Goal: Task Accomplishment & Management: Use online tool/utility

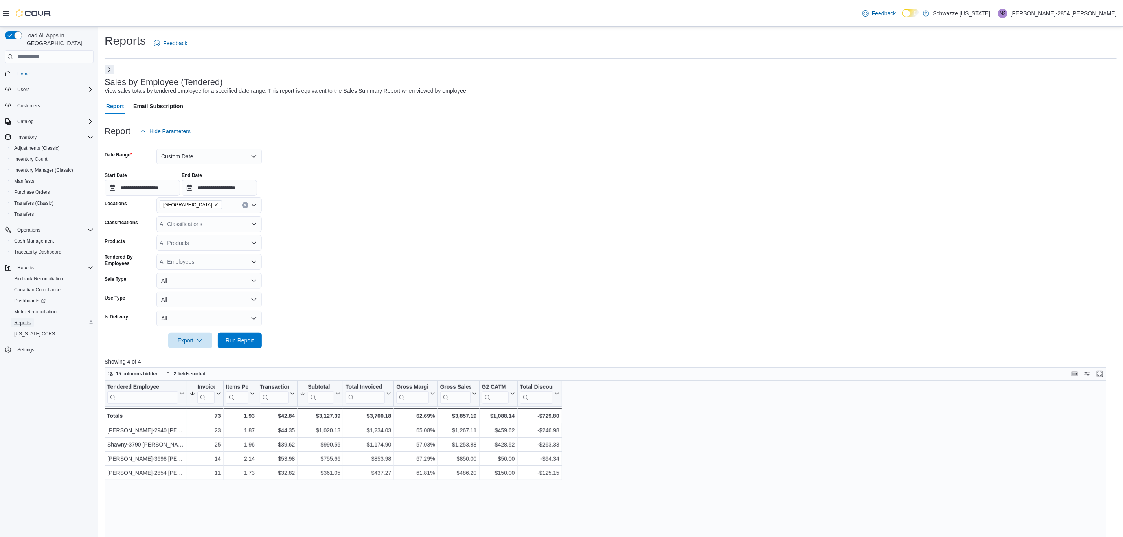
click at [19, 320] on span "Reports" at bounding box center [22, 323] width 17 height 6
click at [112, 71] on button "Next" at bounding box center [109, 68] width 9 height 9
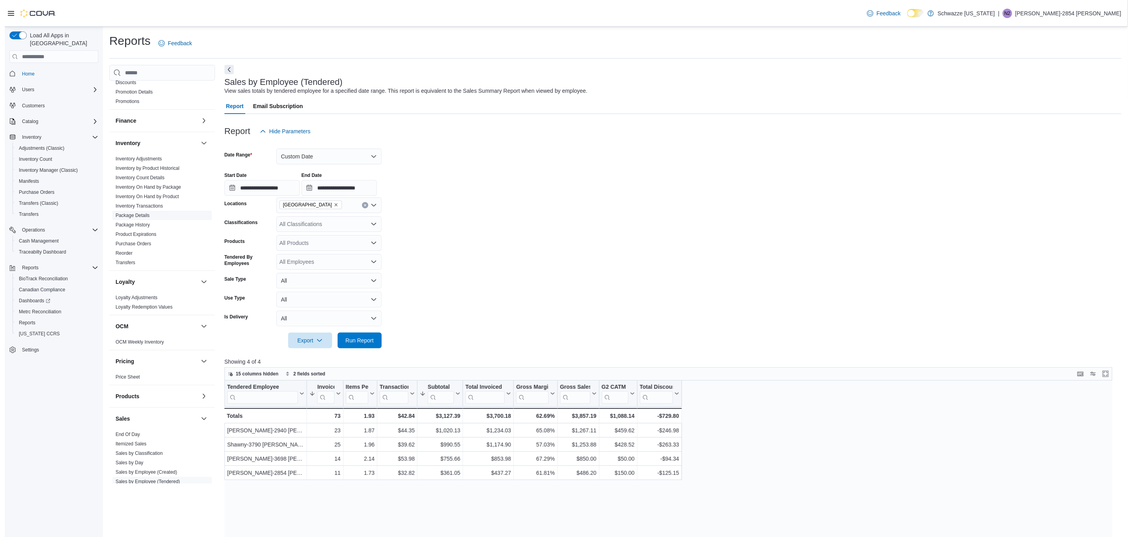
scroll to position [236, 0]
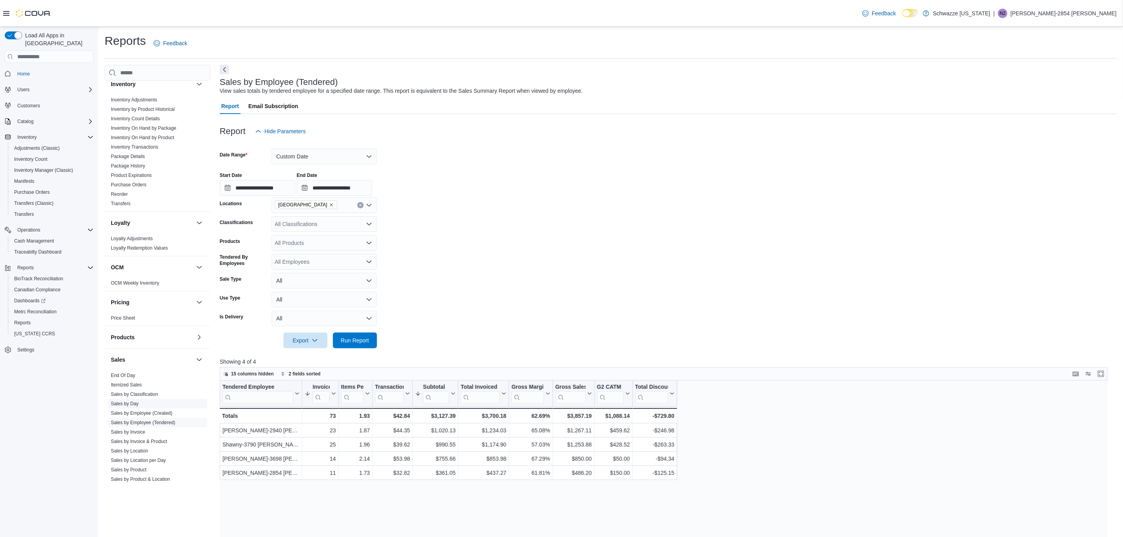
click at [140, 404] on span "Sales by Day" at bounding box center [157, 403] width 99 height 9
click at [132, 404] on link "Sales by Day" at bounding box center [125, 404] width 28 height 6
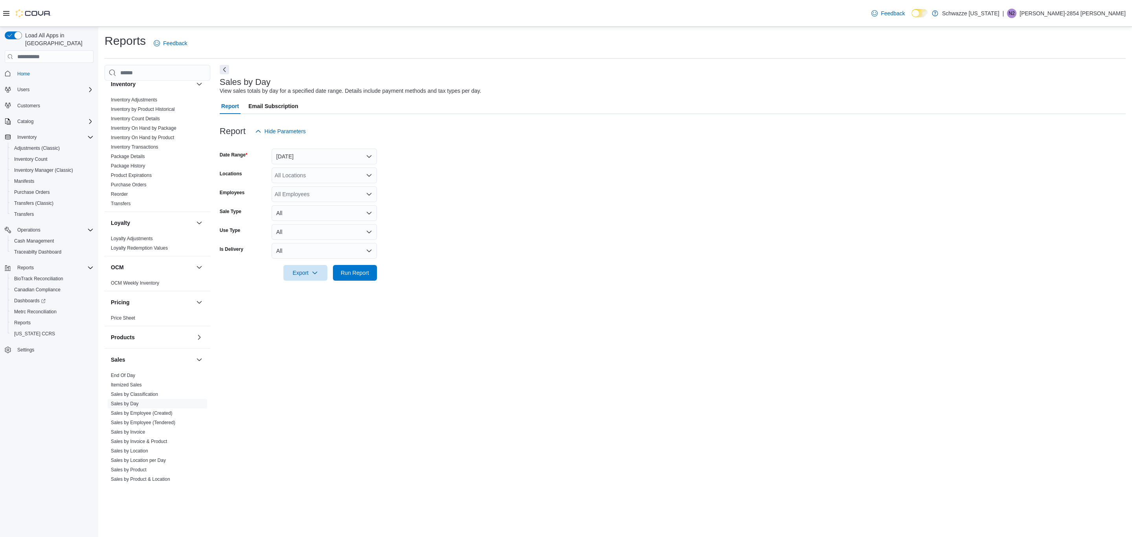
click at [329, 170] on div "All Locations" at bounding box center [324, 175] width 105 height 16
click at [321, 253] on span "[GEOGRAPHIC_DATA]" at bounding box center [320, 255] width 57 height 8
click at [413, 208] on form "Date Range [DATE] Locations EV10 [GEOGRAPHIC_DATA] Employees All Employees Sale…" at bounding box center [673, 210] width 906 height 142
click at [340, 155] on button "[DATE]" at bounding box center [324, 157] width 105 height 16
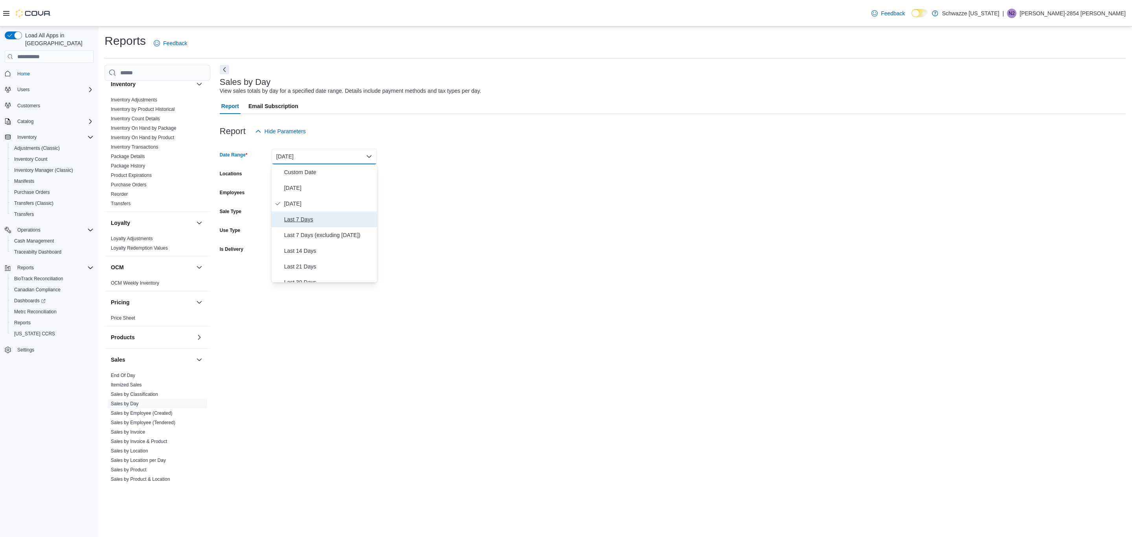
click at [322, 216] on span "Last 7 Days" at bounding box center [329, 219] width 90 height 9
click at [365, 266] on span "Run Report" at bounding box center [355, 273] width 35 height 16
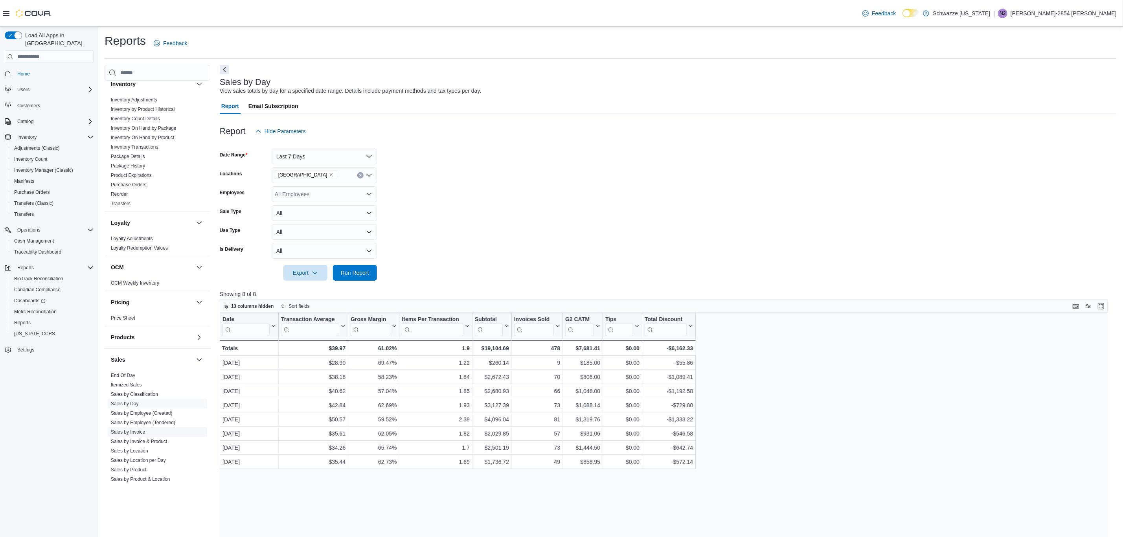
click at [135, 435] on link "Sales by Invoice" at bounding box center [128, 432] width 34 height 6
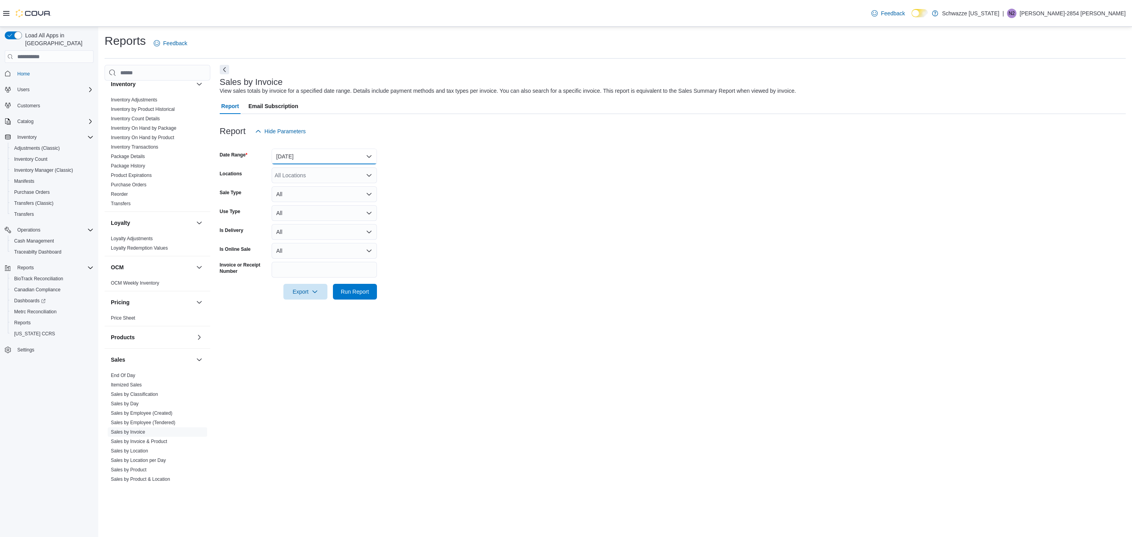
click at [334, 159] on button "[DATE]" at bounding box center [324, 157] width 105 height 16
click at [340, 217] on span "Last 7 Days" at bounding box center [329, 219] width 90 height 9
click at [334, 176] on div "All Locations" at bounding box center [324, 175] width 105 height 16
click at [327, 196] on span "[GEOGRAPHIC_DATA]" at bounding box center [320, 196] width 57 height 8
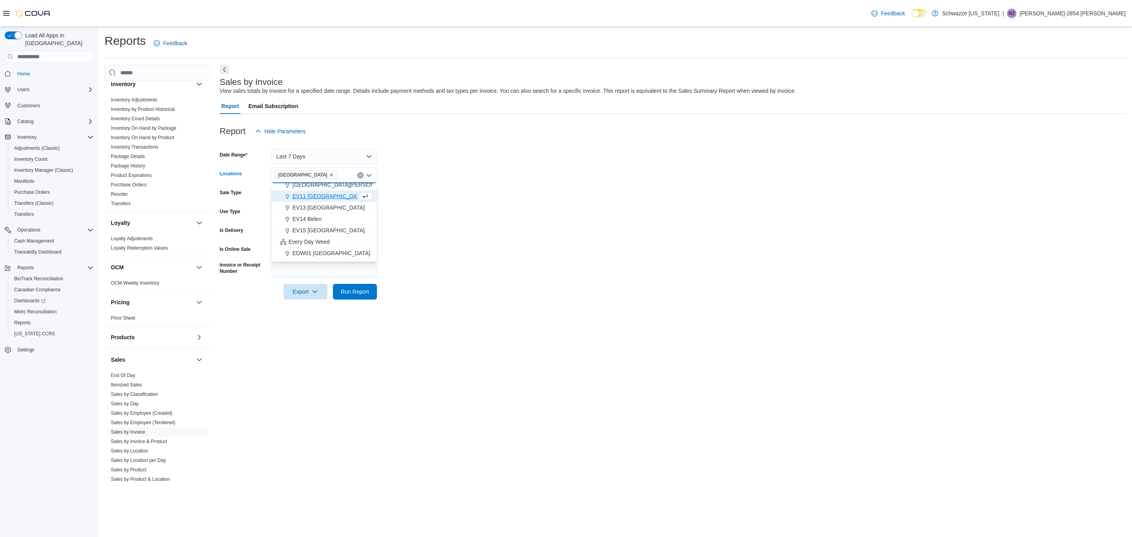
click at [459, 207] on form "Date Range Last 7 Days Locations [GEOGRAPHIC_DATA] [GEOGRAPHIC_DATA] Combo box.…" at bounding box center [673, 219] width 906 height 160
click at [364, 297] on span "Run Report" at bounding box center [355, 291] width 35 height 16
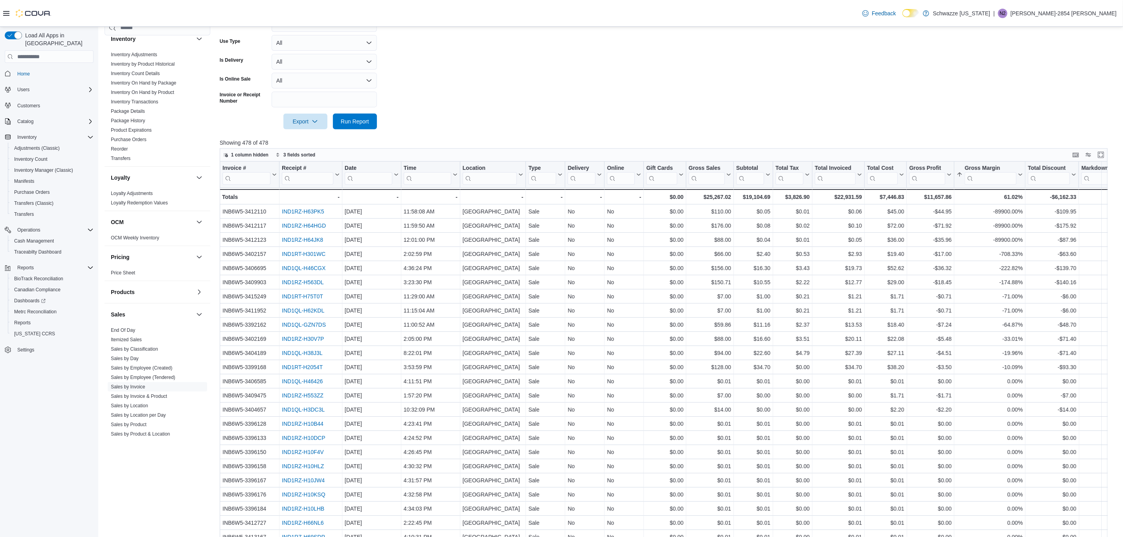
scroll to position [177, 0]
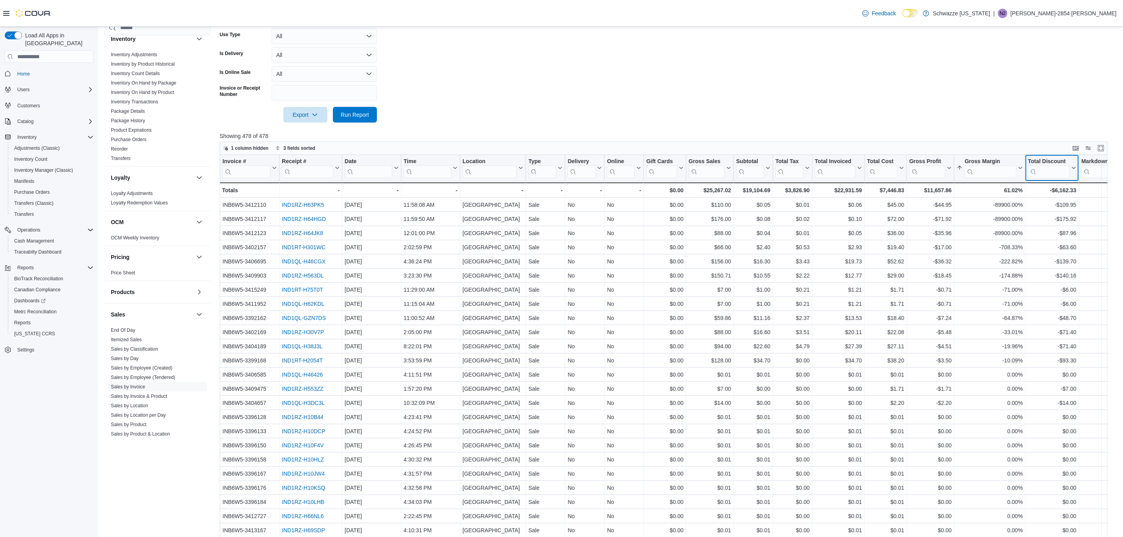
click at [1062, 160] on div "Total Discount" at bounding box center [1049, 161] width 42 height 7
click at [1054, 206] on span "Sort High-Low" at bounding box center [1057, 207] width 30 height 6
click at [954, 124] on div at bounding box center [668, 127] width 897 height 9
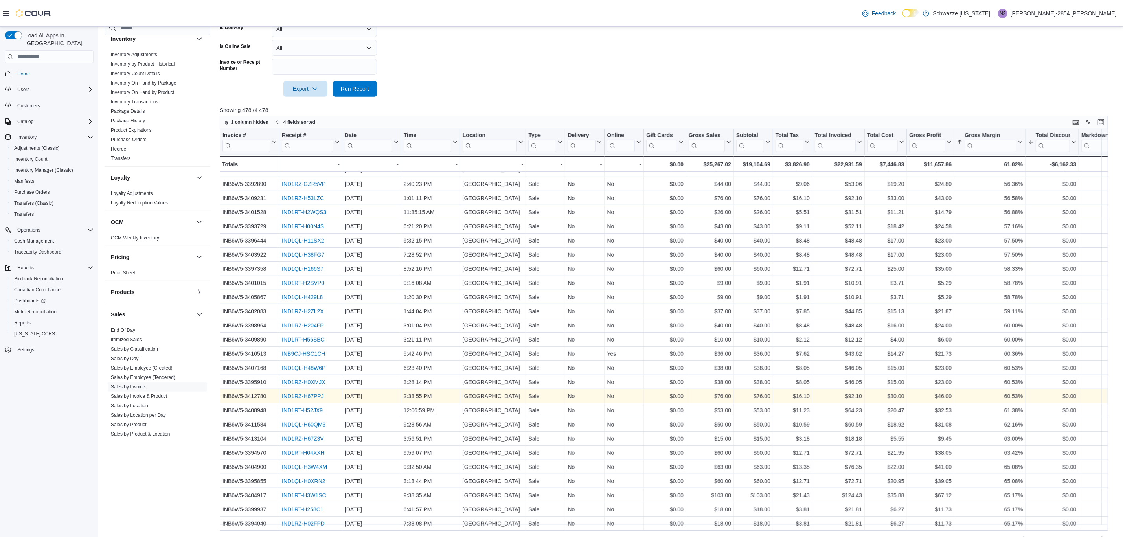
scroll to position [217, 0]
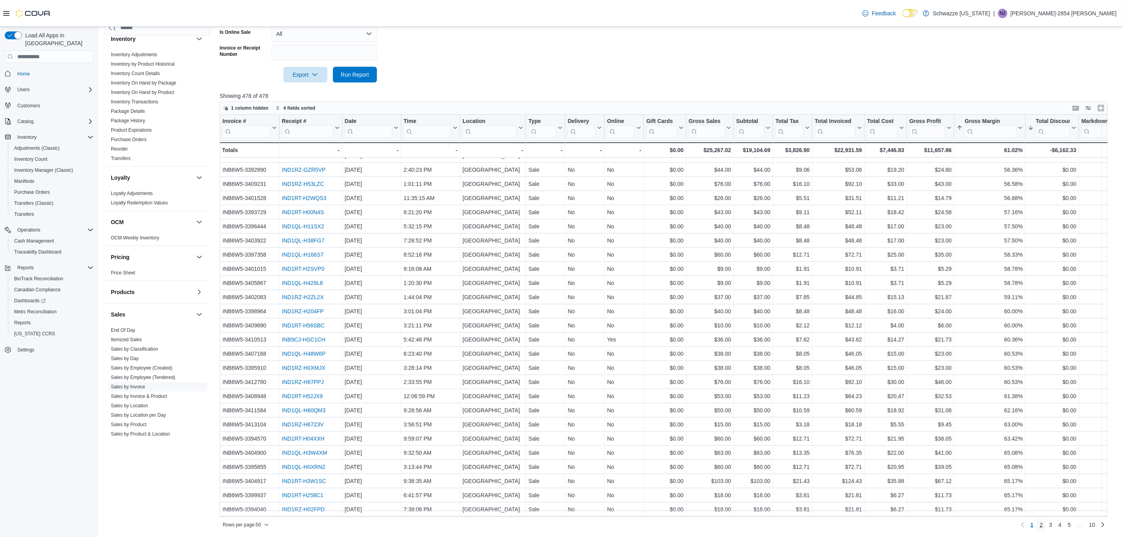
click at [1046, 528] on link "2" at bounding box center [1041, 524] width 9 height 13
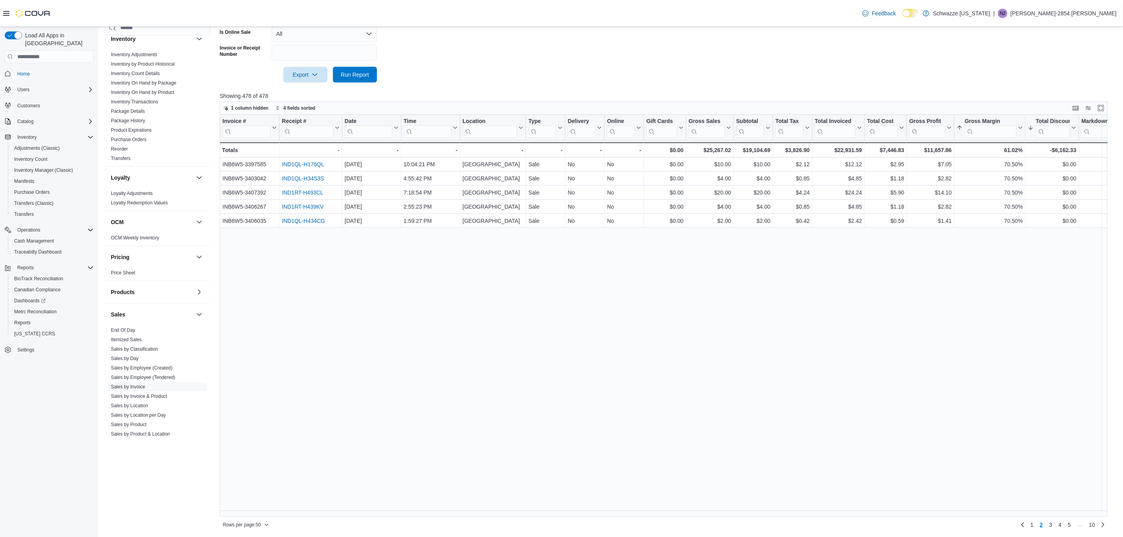
scroll to position [0, 0]
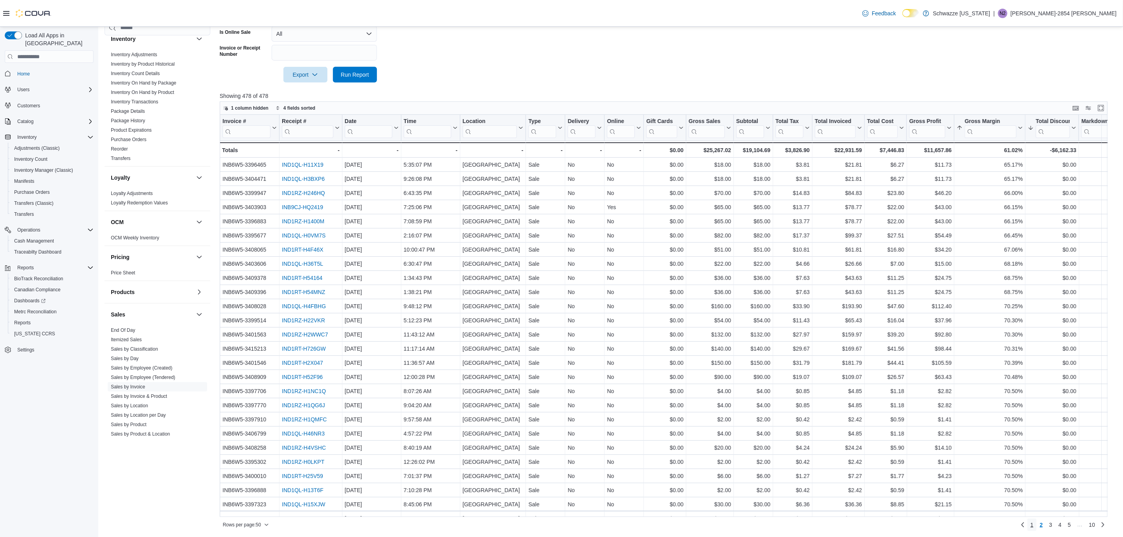
click at [1034, 528] on span "1" at bounding box center [1032, 525] width 3 height 8
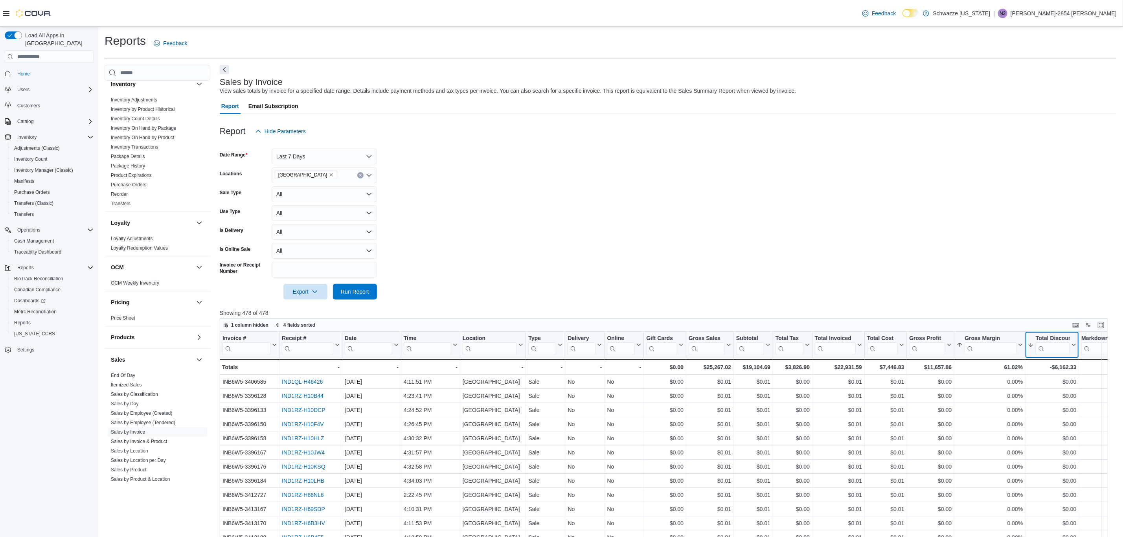
click at [1054, 336] on div "Total Discount" at bounding box center [1053, 338] width 34 height 7
click at [1067, 381] on span "Sort High-Low" at bounding box center [1057, 384] width 30 height 6
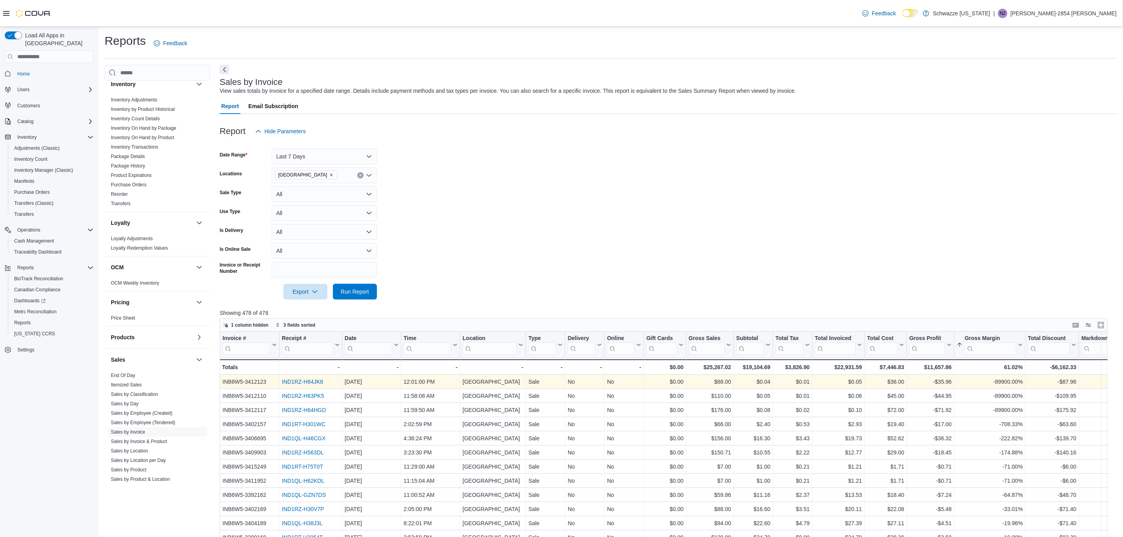
click at [309, 385] on div "IND1RZ-H64JK8" at bounding box center [311, 381] width 58 height 9
click at [309, 382] on link "IND1RZ-H64JK8" at bounding box center [302, 382] width 41 height 6
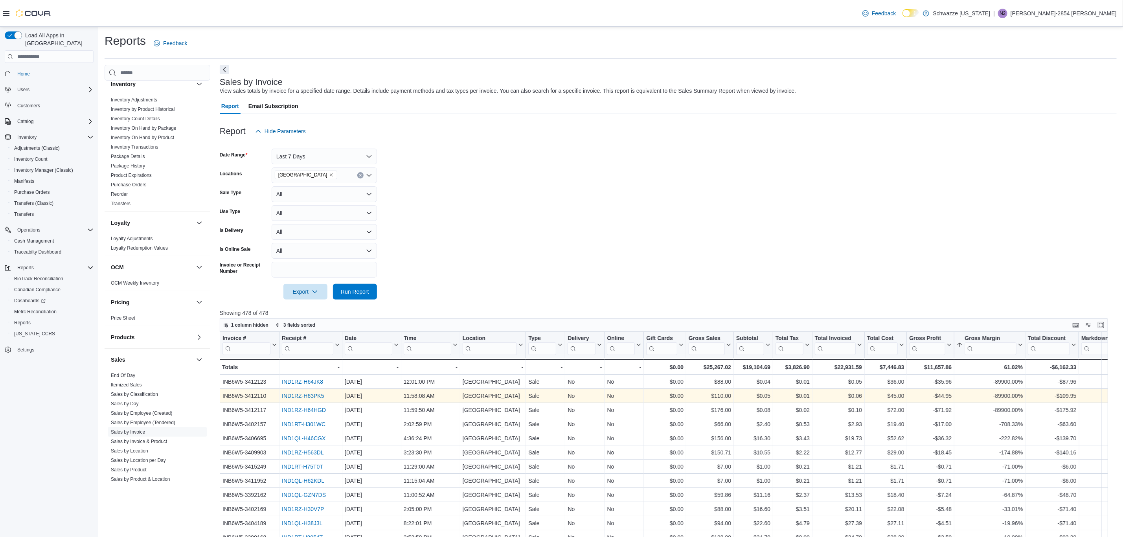
click at [316, 393] on link "IND1RZ-H63PK5" at bounding box center [303, 396] width 42 height 6
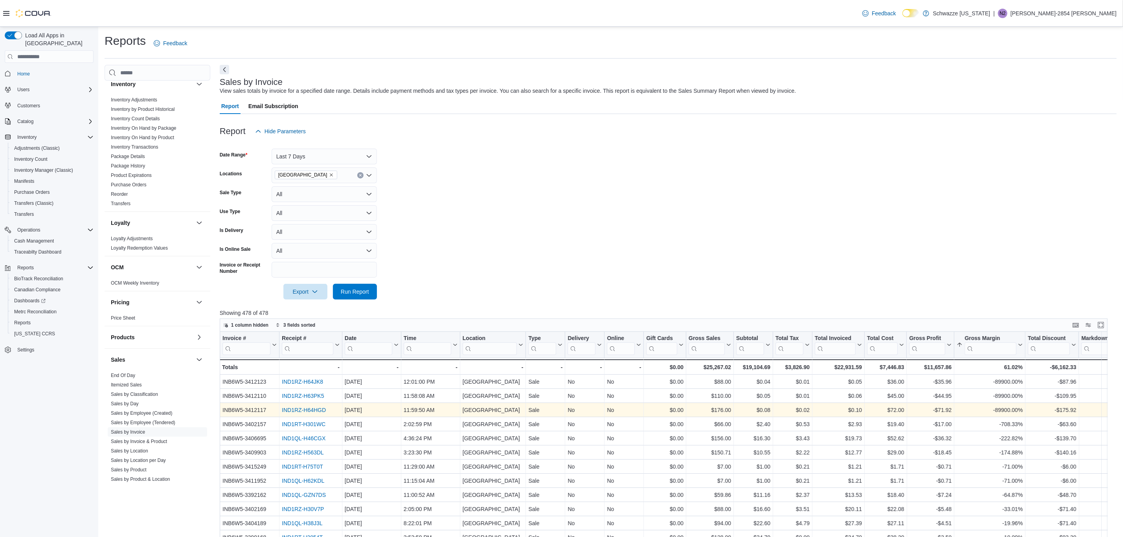
click at [303, 408] on link "IND1RZ-H64HGD" at bounding box center [304, 410] width 44 height 6
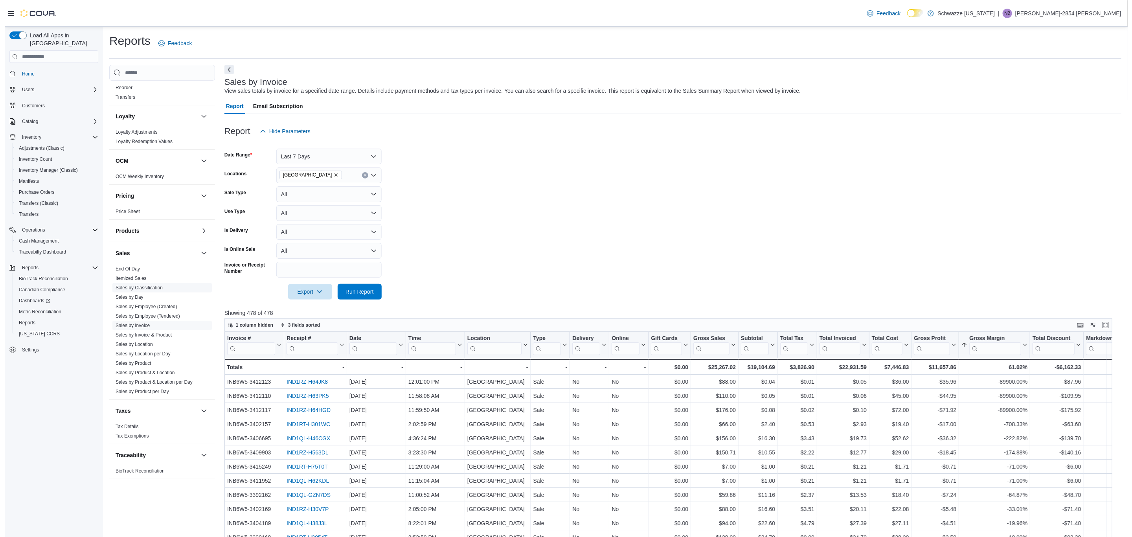
scroll to position [348, 0]
drag, startPoint x: 154, startPoint y: 309, endPoint x: 213, endPoint y: 279, distance: 66.1
click at [154, 310] on link "Sales by Employee (Tendered)" at bounding box center [143, 313] width 64 height 6
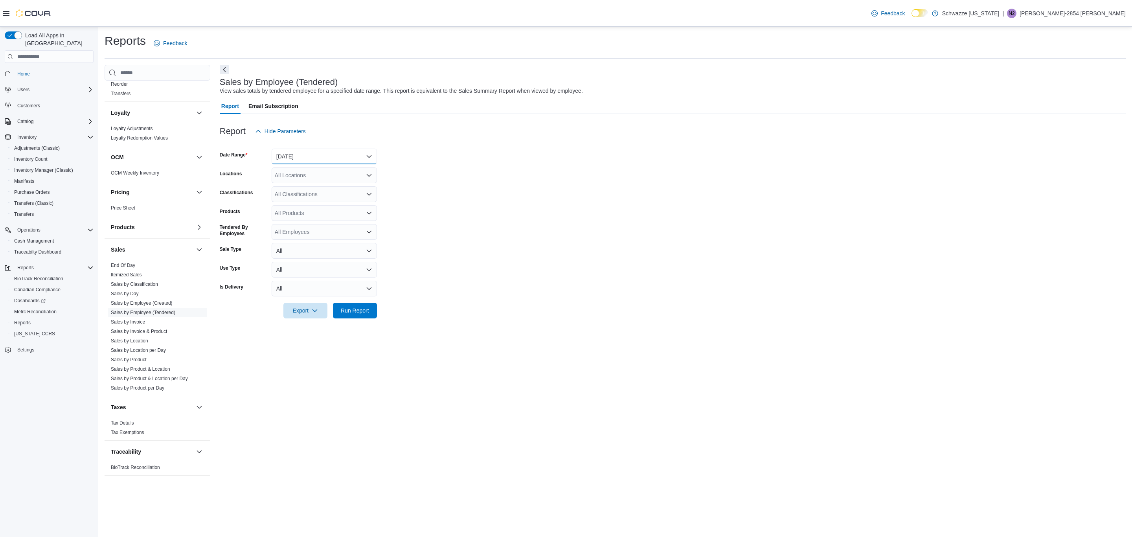
click at [349, 158] on button "[DATE]" at bounding box center [324, 157] width 105 height 16
click at [321, 270] on span "Year To Date" at bounding box center [329, 274] width 90 height 9
click at [348, 178] on div "All Locations" at bounding box center [324, 175] width 105 height 16
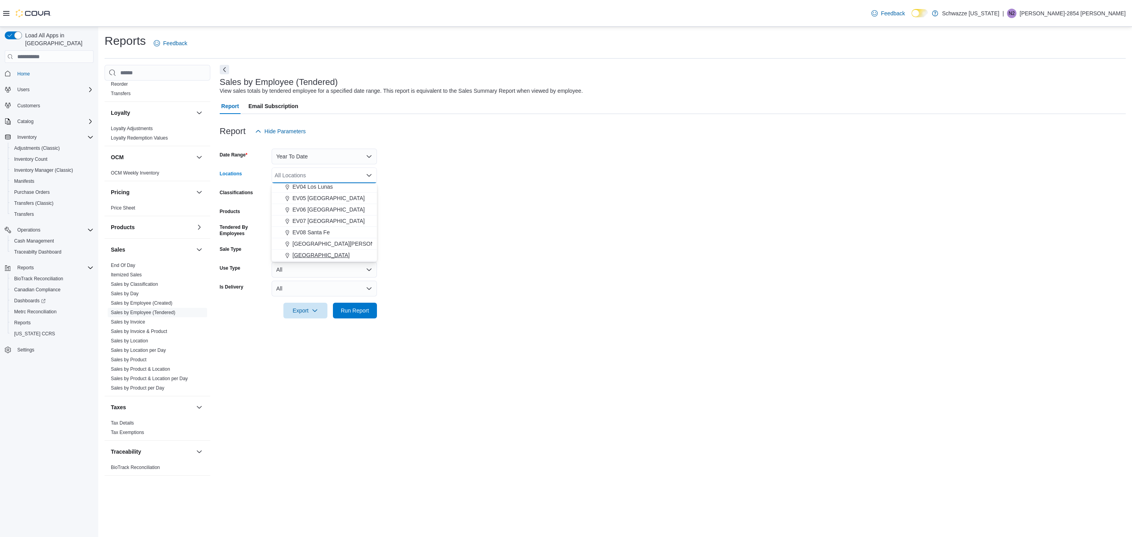
click at [328, 255] on span "[GEOGRAPHIC_DATA]" at bounding box center [320, 255] width 57 height 8
click at [349, 305] on span "Run Report" at bounding box center [355, 310] width 35 height 16
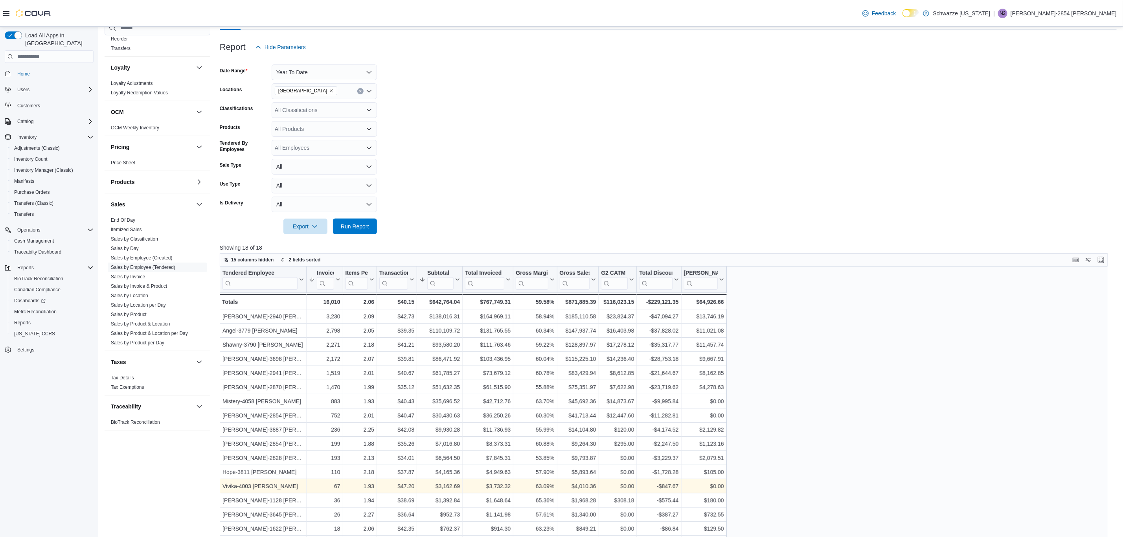
scroll to position [236, 0]
